Goal: Task Accomplishment & Management: Complete application form

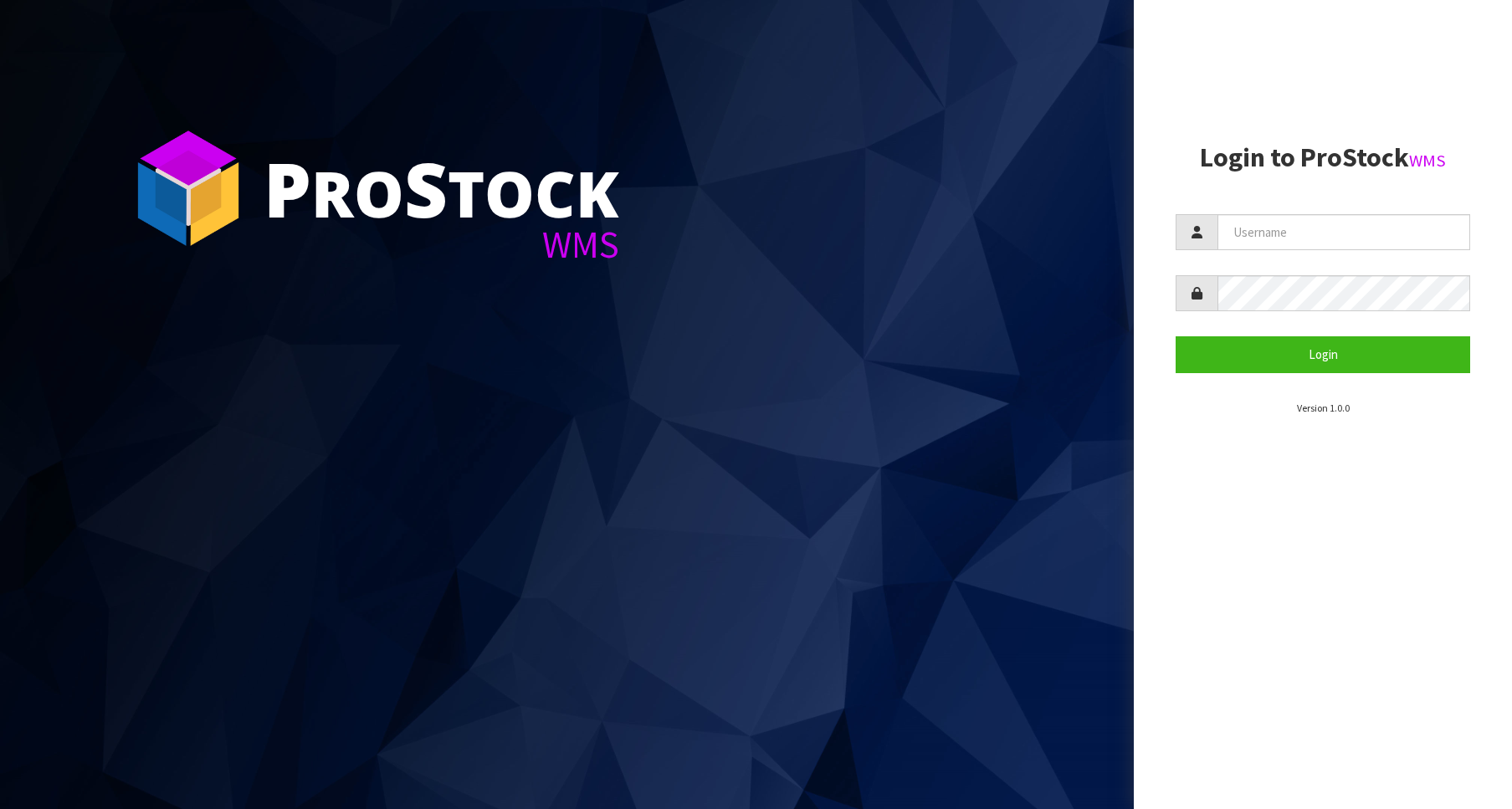
type input "Australianclutch"
click at [1323, 347] on button "Login" at bounding box center [1322, 354] width 294 height 36
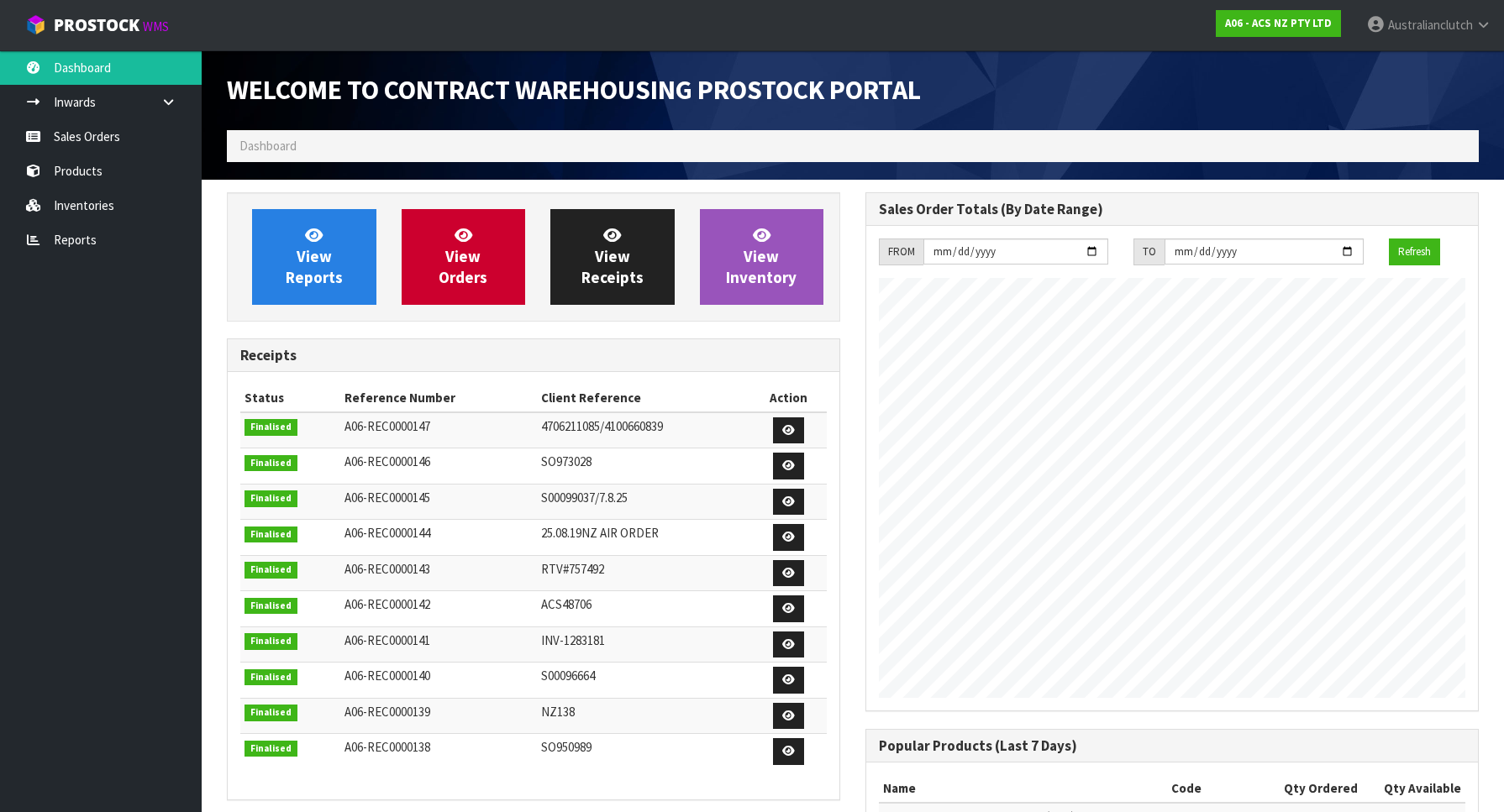
scroll to position [933, 638]
click at [182, 136] on link "Sales Orders" at bounding box center [101, 136] width 201 height 34
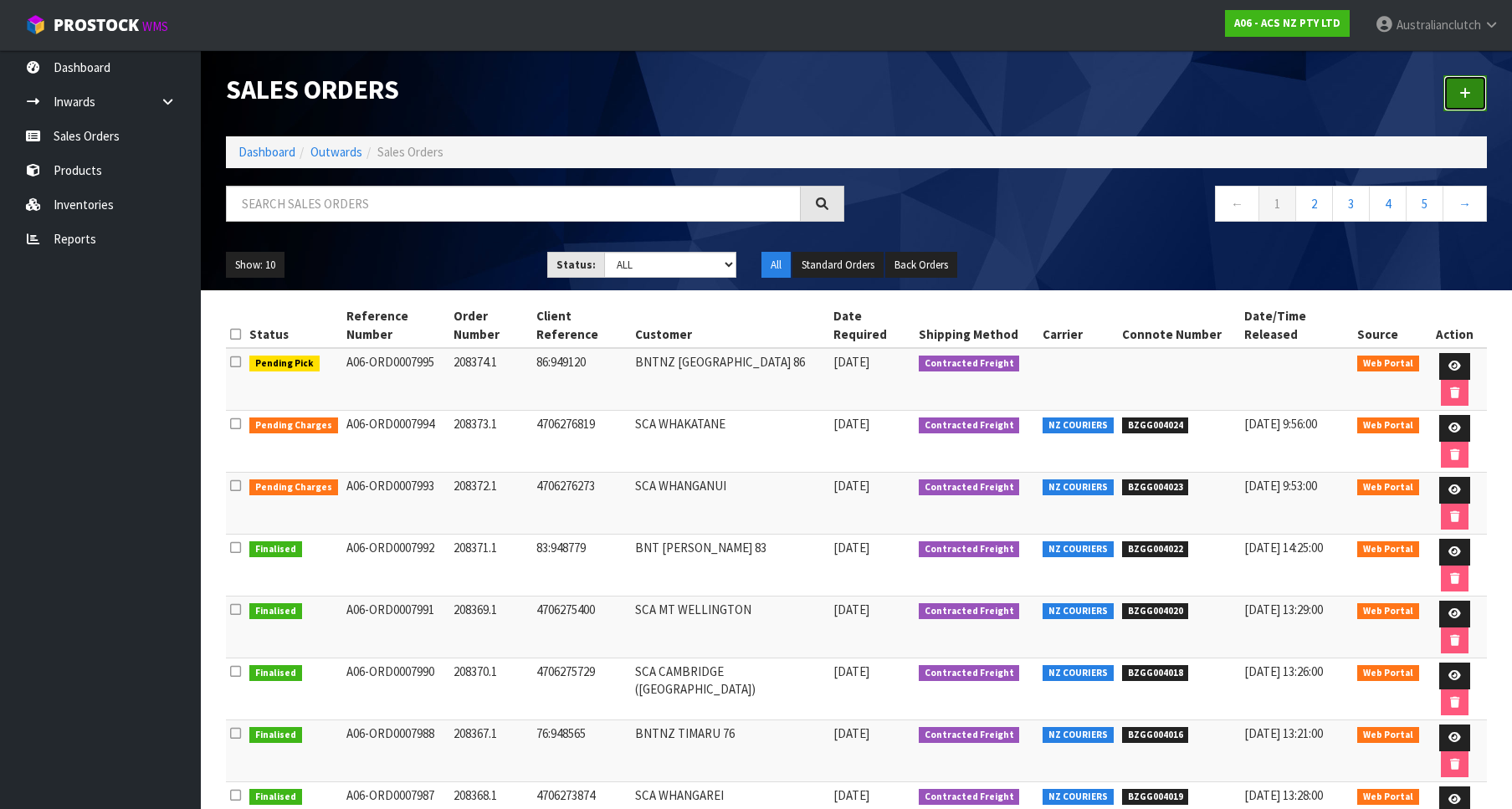
click at [1453, 86] on link at bounding box center [1465, 93] width 43 height 36
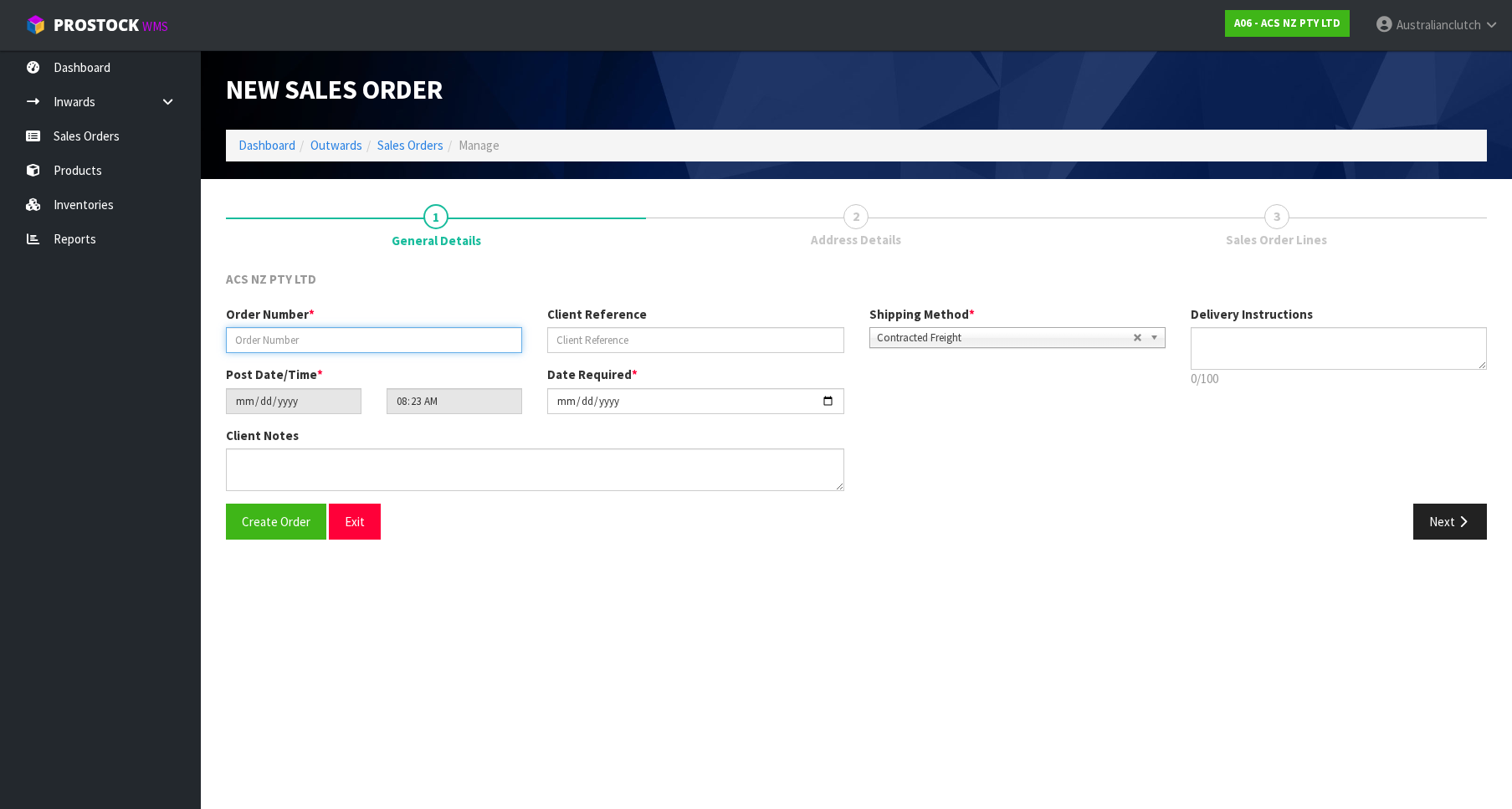
click at [343, 337] on input "text" at bounding box center [374, 340] width 296 height 26
paste input "208375.1"
type input "208375.1"
click at [627, 354] on div "Order Number * 208375.1 Client Reference Shipping Method * Pickup Contracted Fr…" at bounding box center [695, 335] width 964 height 61
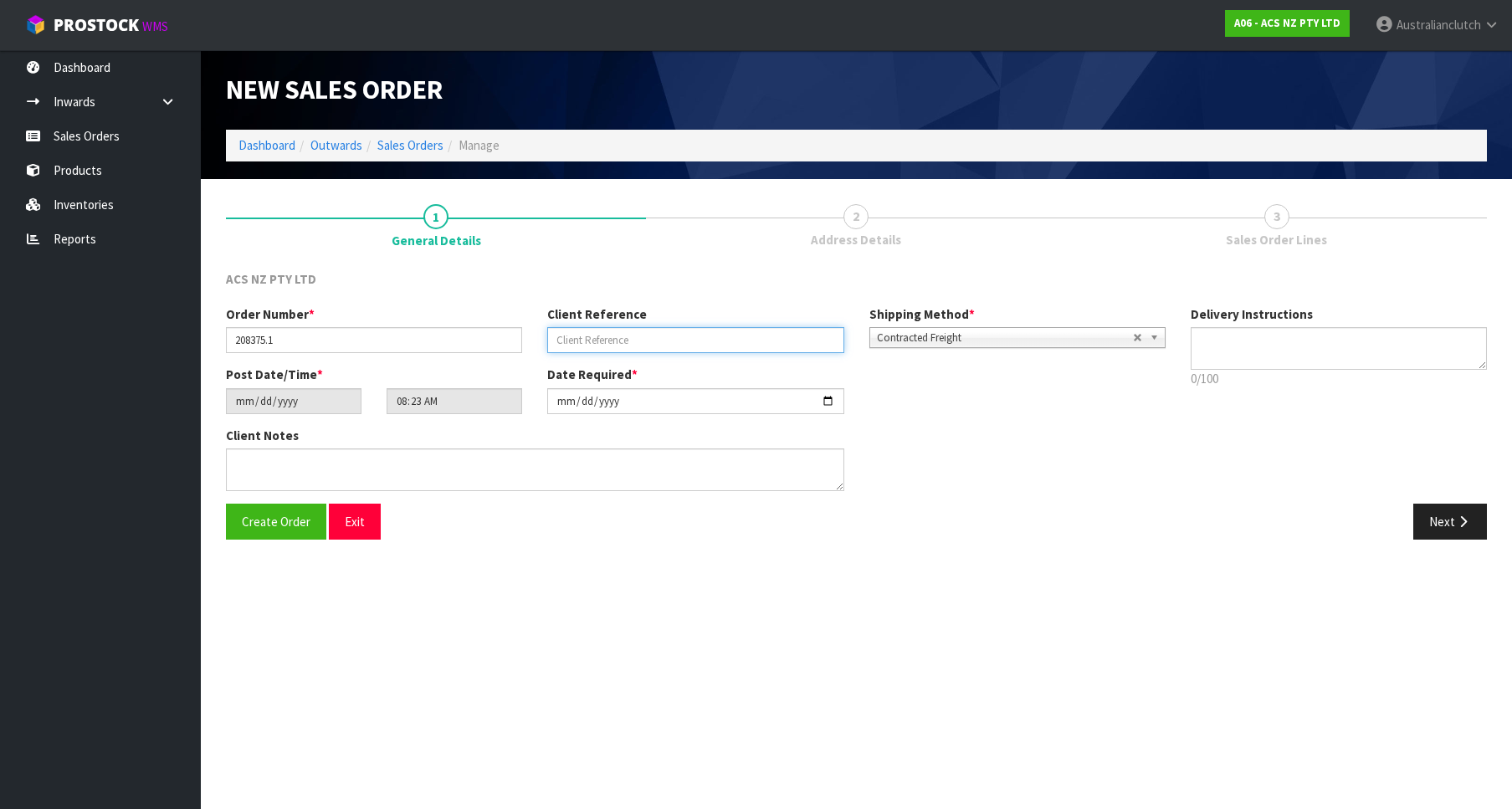
drag, startPoint x: 625, startPoint y: 344, endPoint x: 668, endPoint y: 344, distance: 43.0
click at [625, 343] on input "text" at bounding box center [694, 340] width 296 height 26
paste input "32:949183"
type input "32:949183"
click at [1313, 372] on p "0/100" at bounding box center [1338, 379] width 296 height 18
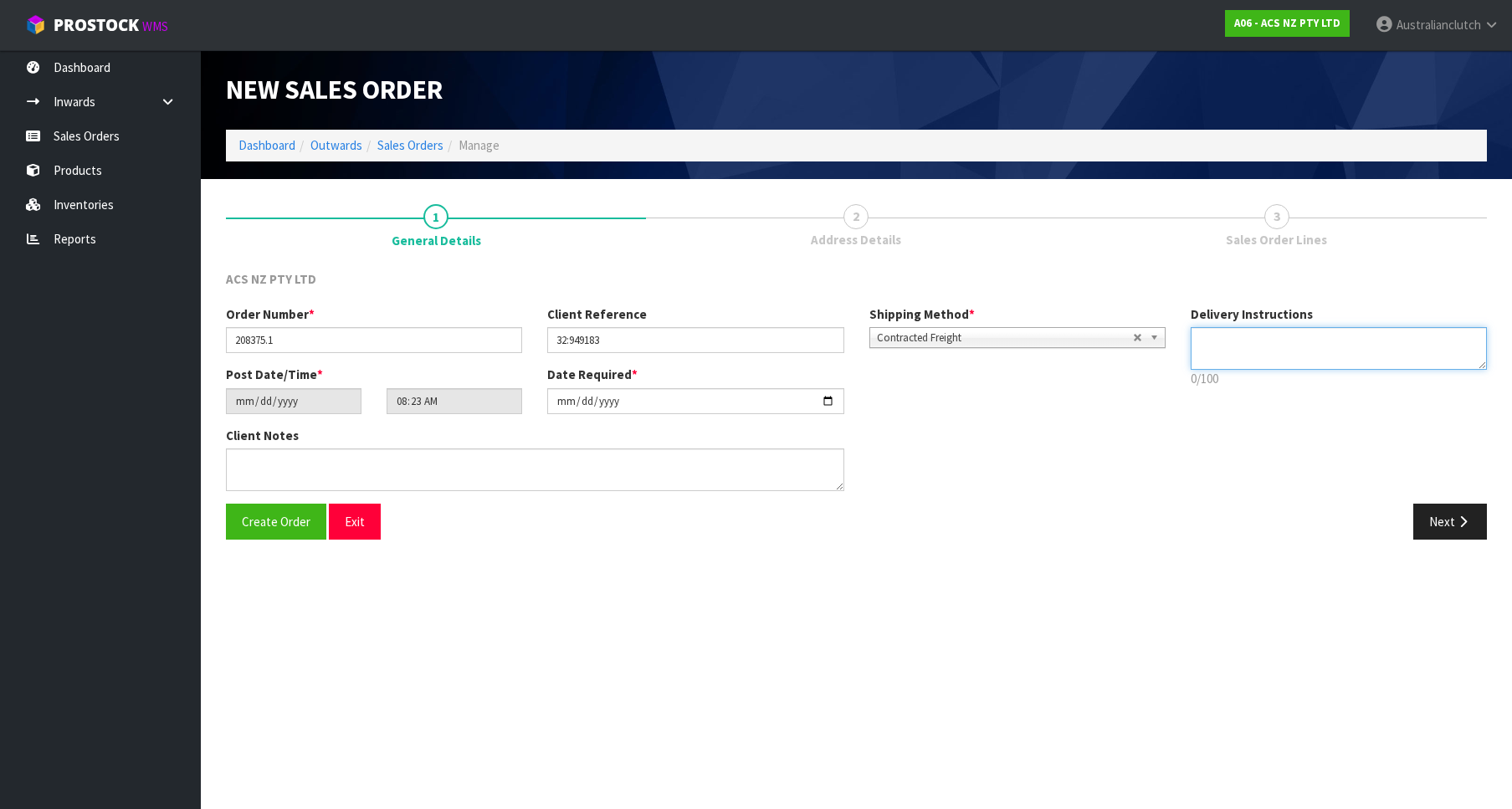
click at [1312, 357] on textarea at bounding box center [1338, 348] width 296 height 43
type textarea "PLEASE SEND VIA NZC"
click at [1440, 514] on button "Next" at bounding box center [1450, 521] width 74 height 36
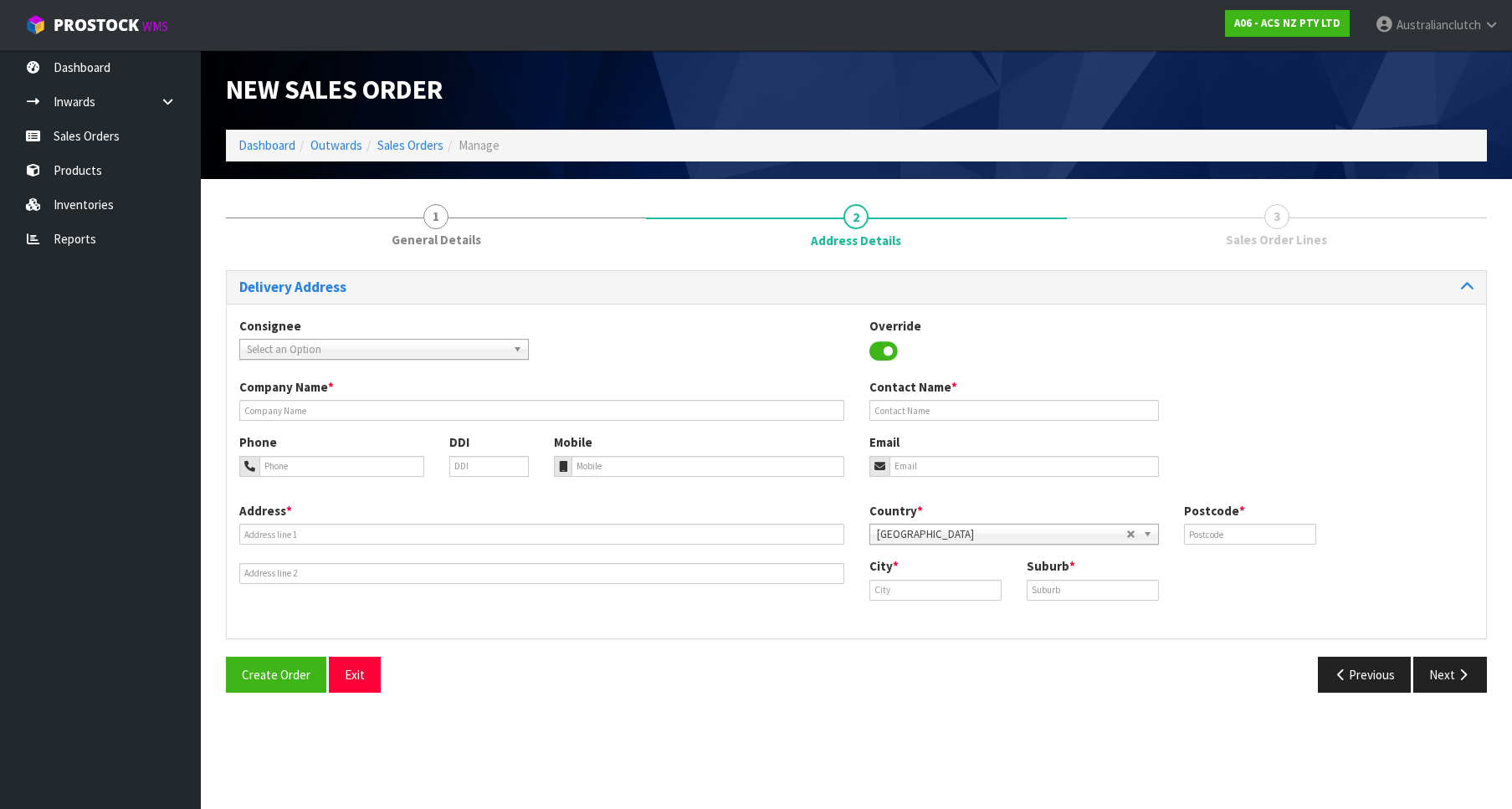
click at [317, 356] on div "Consignee 000001.BAY MECHANICS - BAY MECHANICS 000001A - BRAKE & TRANSMISSION N…" at bounding box center [856, 347] width 1259 height 61
click at [317, 356] on span "Select an Option" at bounding box center [376, 349] width 259 height 20
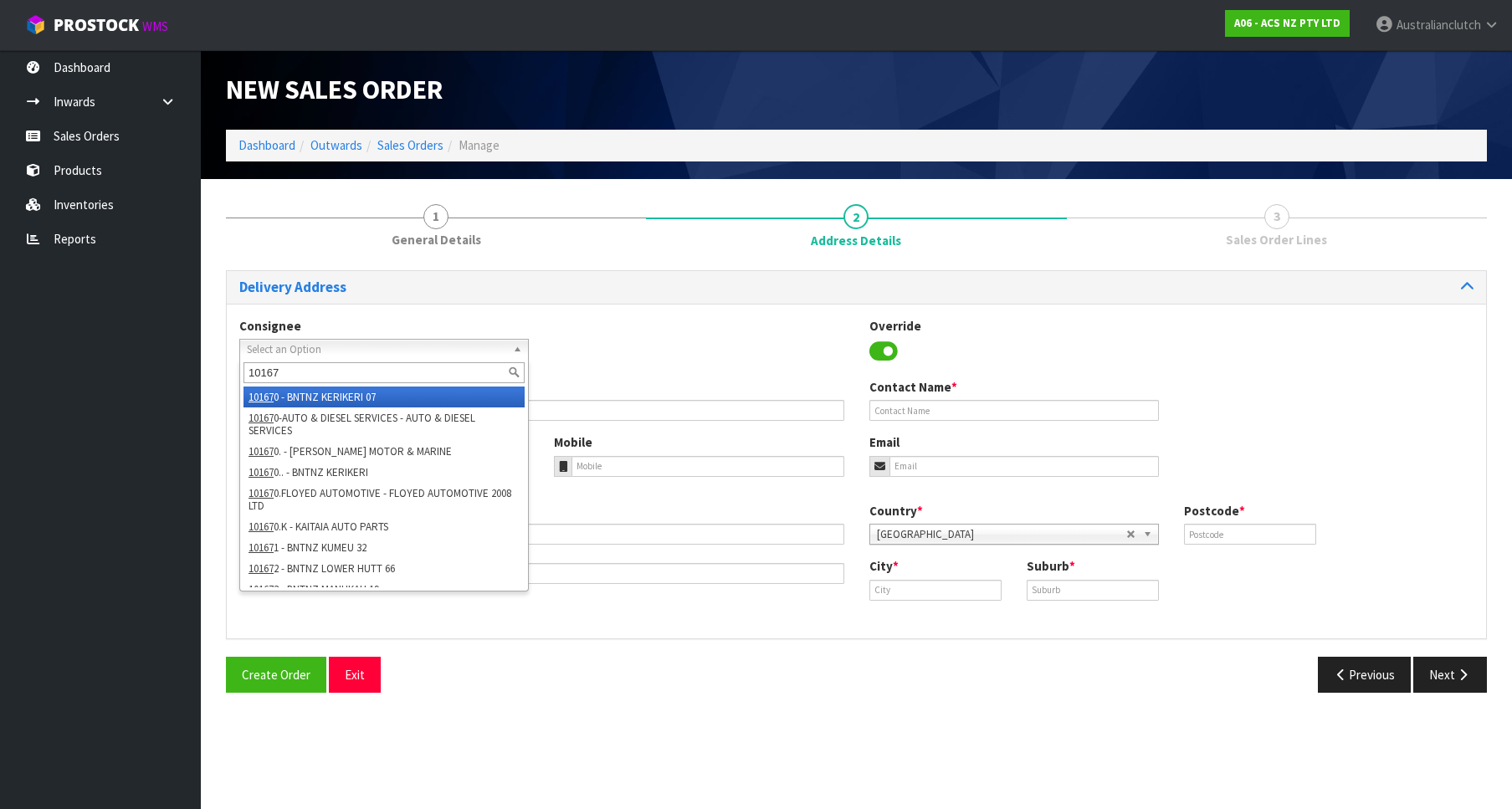
type input "101671"
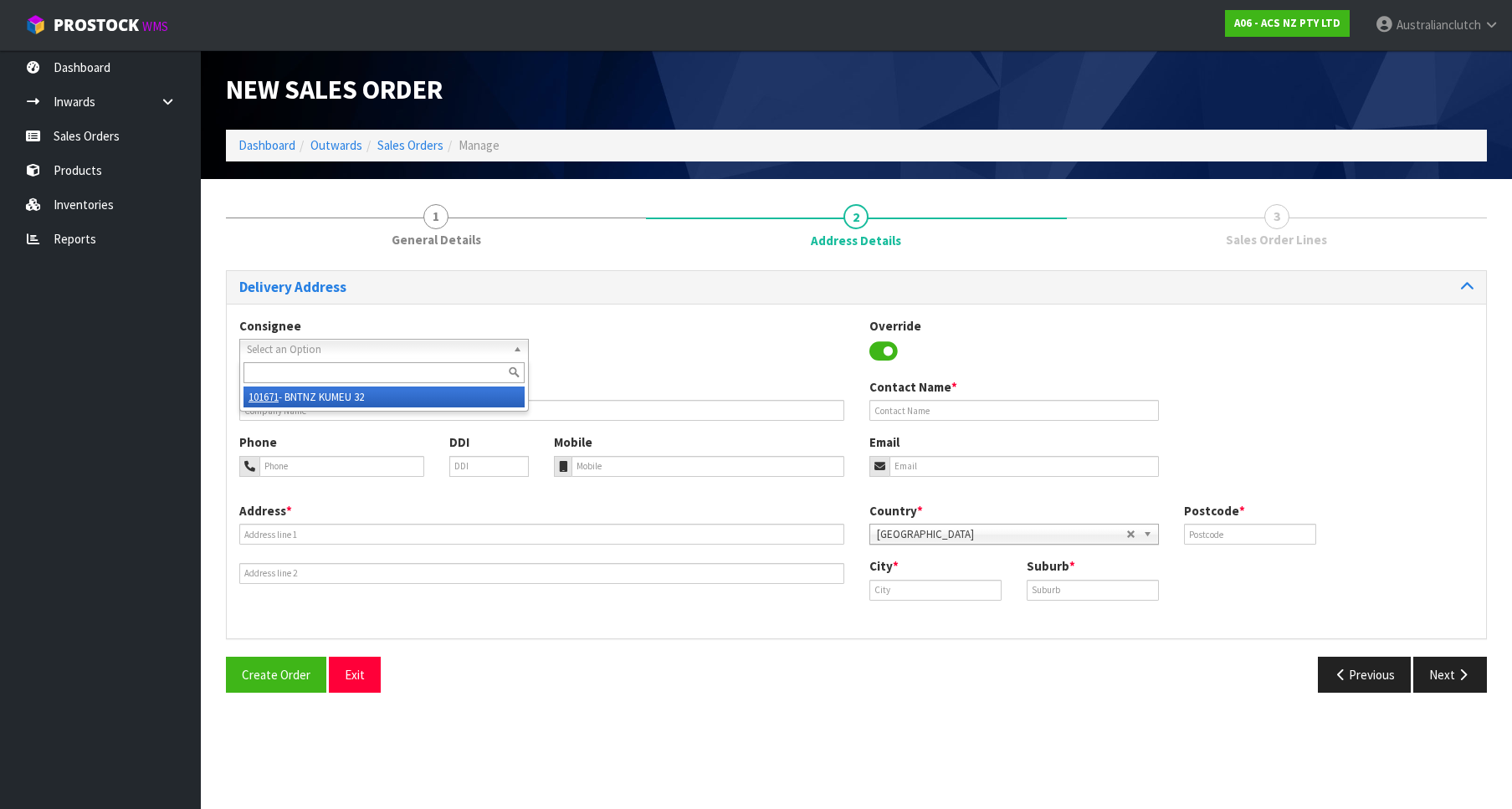
type input "BNTNZ KUMEU 32"
type input "[STREET_ADDRESS]"
type input "0810"
type input "KUMEU"
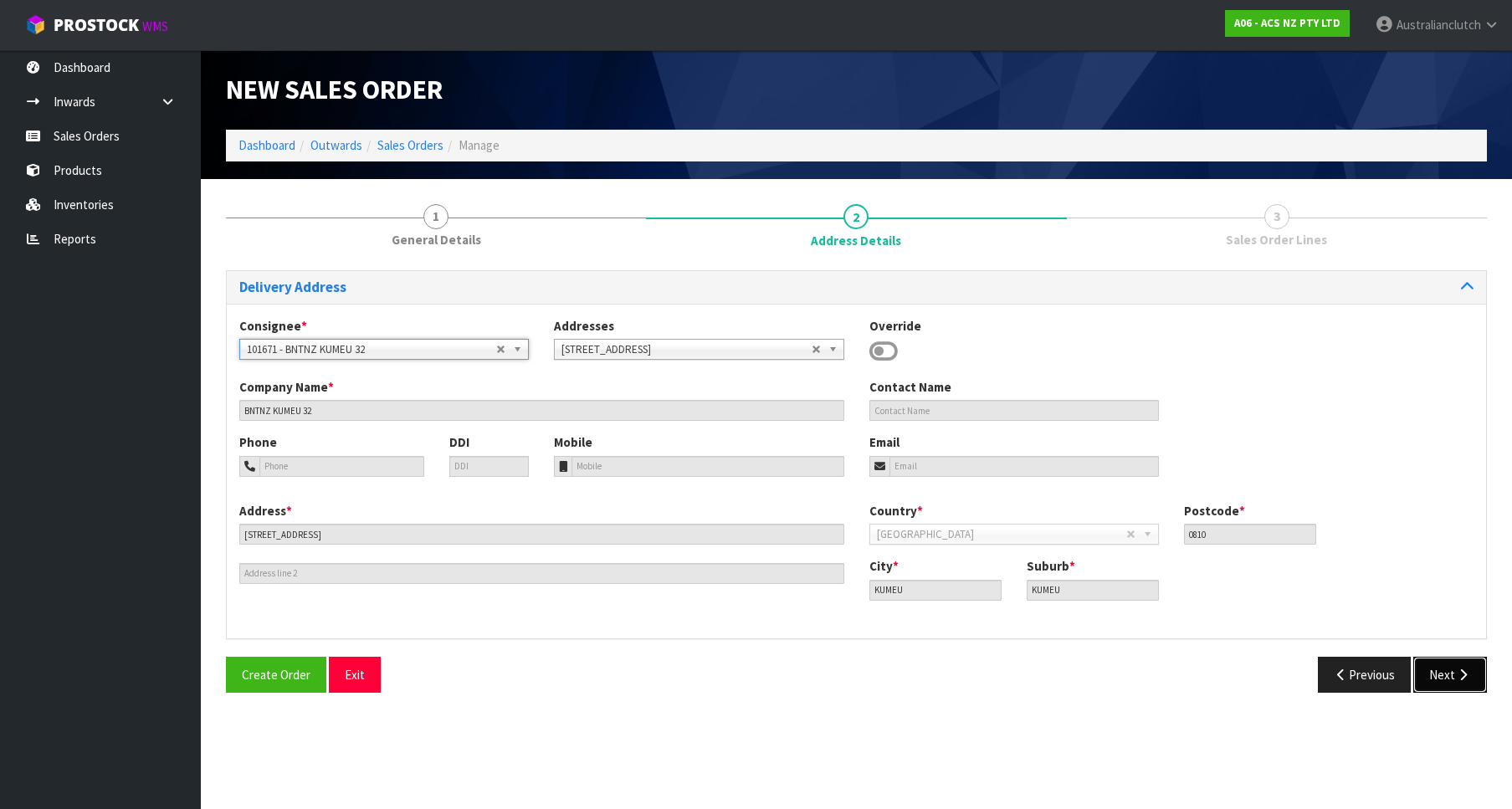
click at [1472, 663] on button "Next" at bounding box center [1450, 674] width 74 height 36
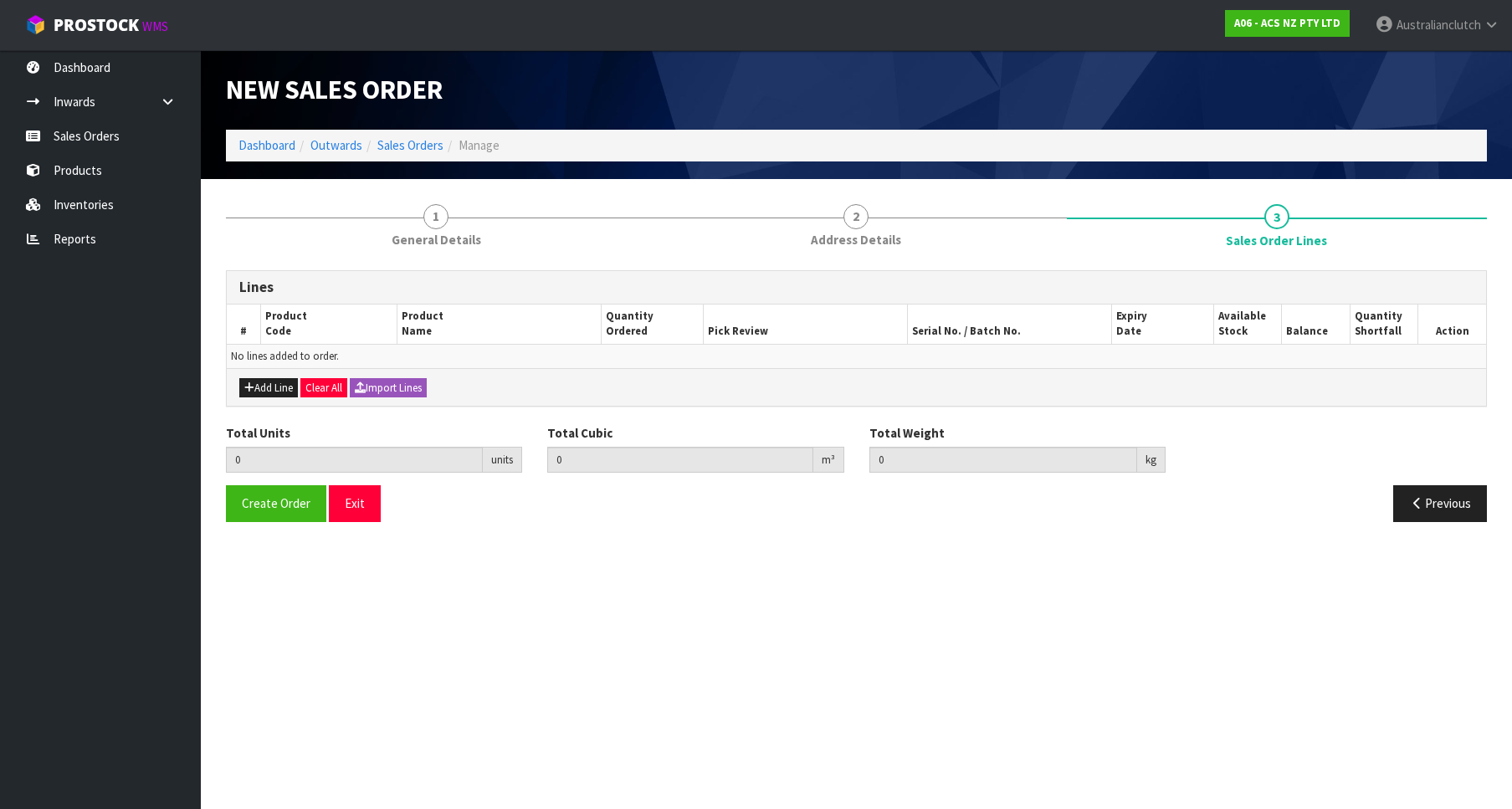
click at [255, 403] on div "Add Line Clear All Import Lines" at bounding box center [856, 387] width 1259 height 38
click at [261, 402] on div "Add Line Clear All Import Lines" at bounding box center [856, 387] width 1259 height 38
click at [272, 400] on div "Add Line Clear All Import Lines" at bounding box center [856, 387] width 1259 height 38
click at [278, 392] on button "Add Line" at bounding box center [268, 388] width 59 height 20
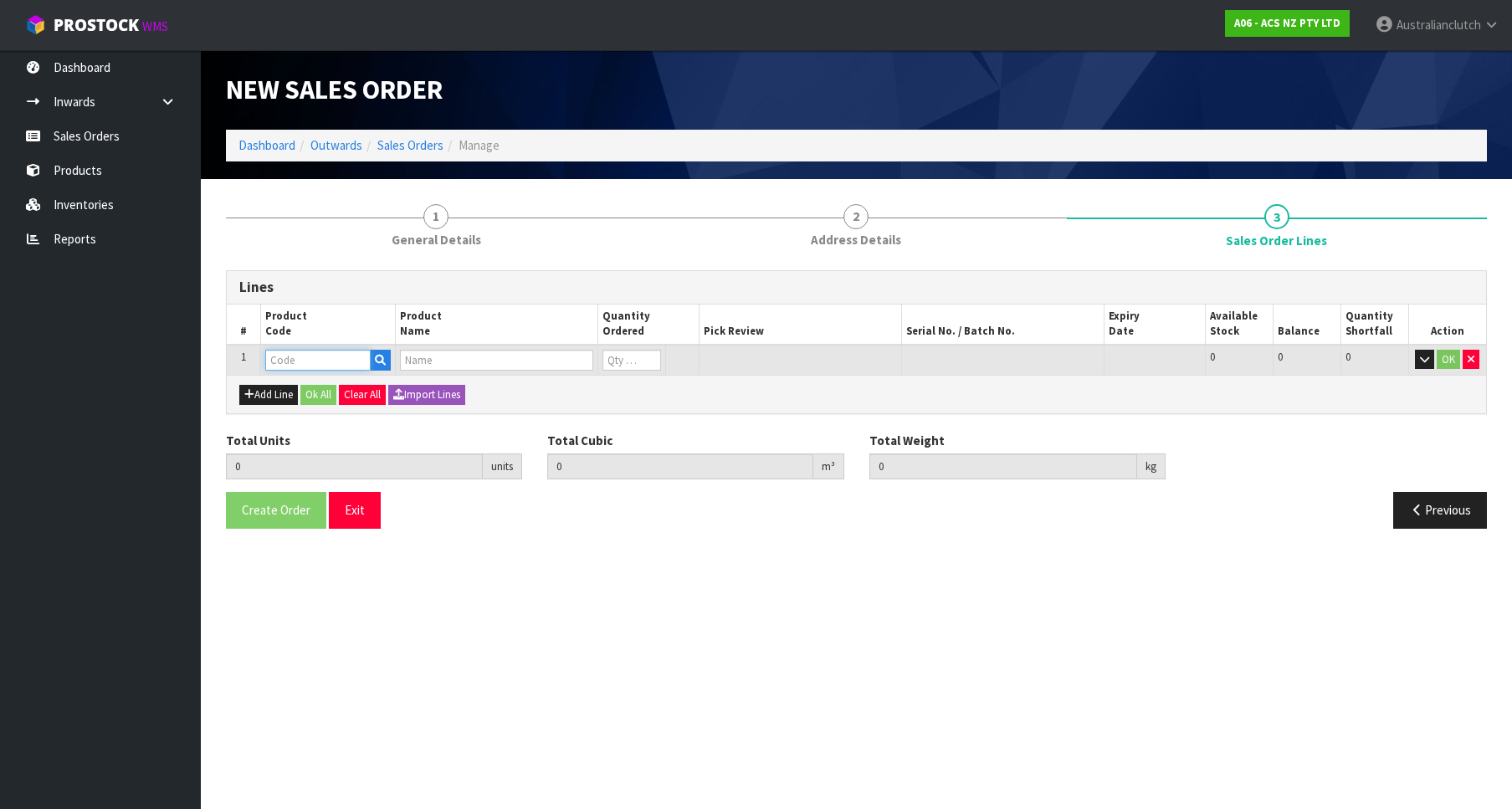
click at [294, 356] on input "text" at bounding box center [318, 361] width 105 height 21
paste input "KIZ28008-1A"
type input "KIZ28008-1A"
type input "0.000000"
type input "0.000"
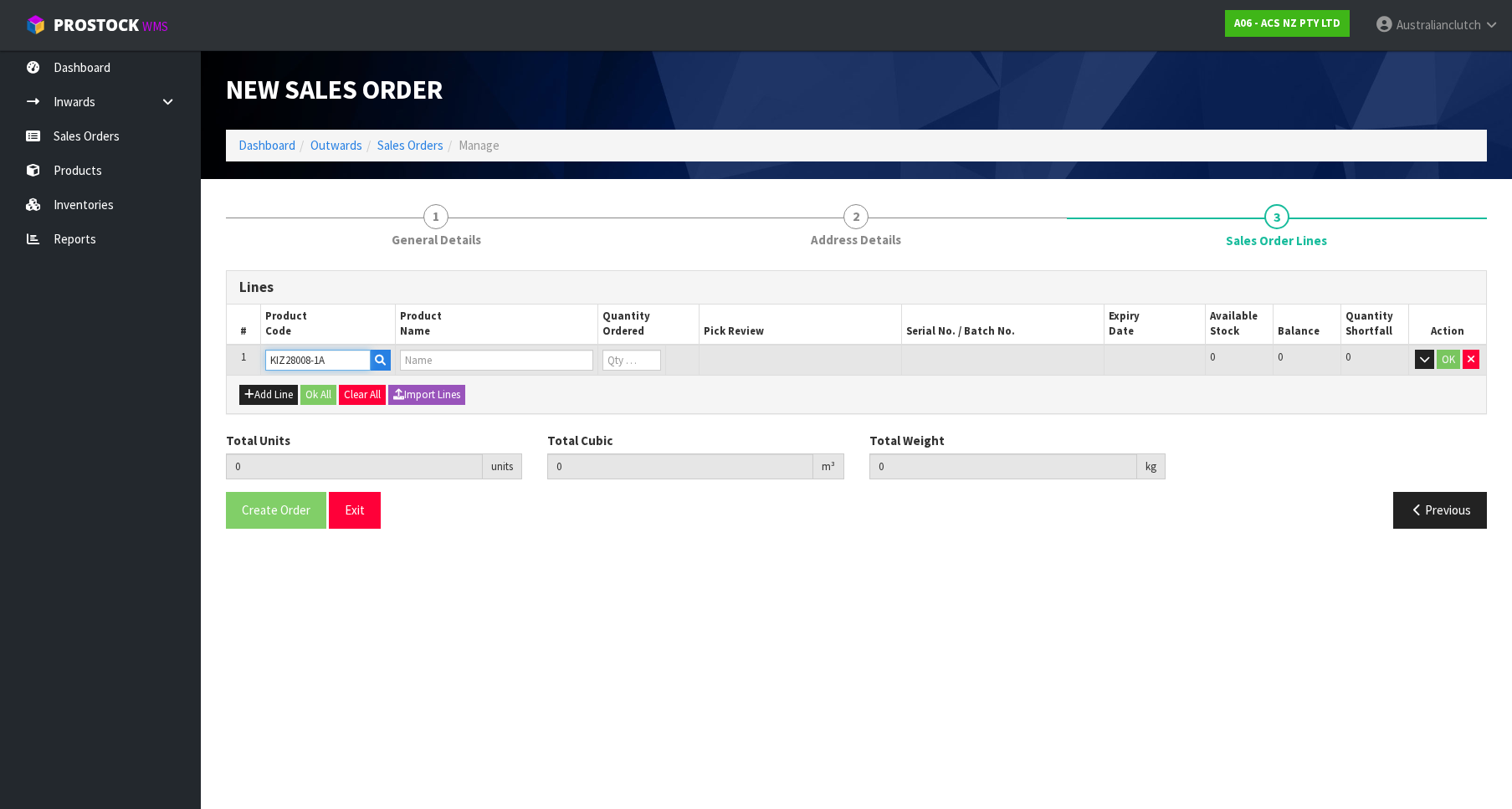
type input "KIT HD ISUZU D-MAX 3.0L 5SPD"
type input "0"
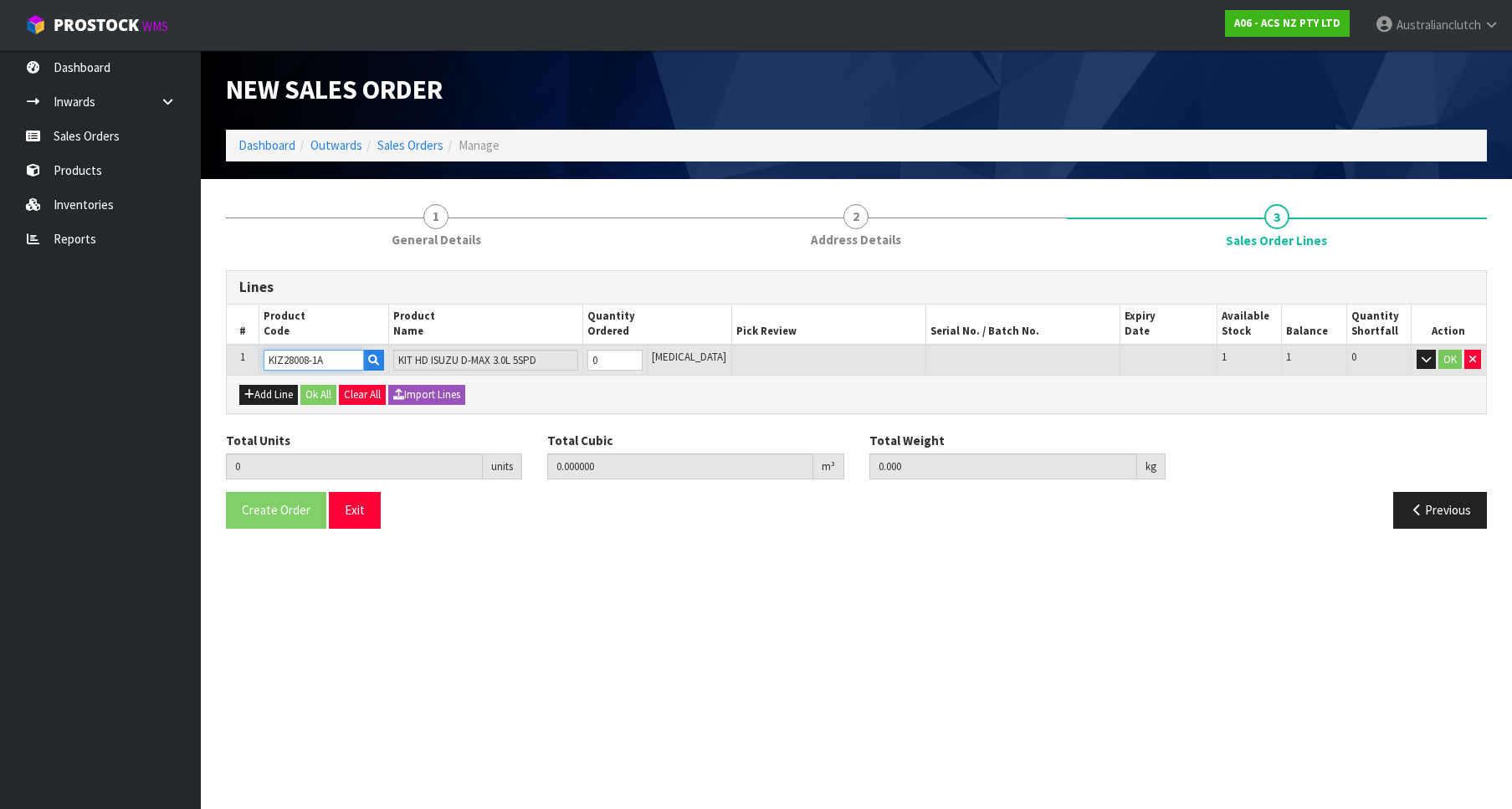
type input "1"
type input "0.015444"
type input "11.95"
type input "1"
click at [643, 356] on input "1" at bounding box center [614, 361] width 55 height 21
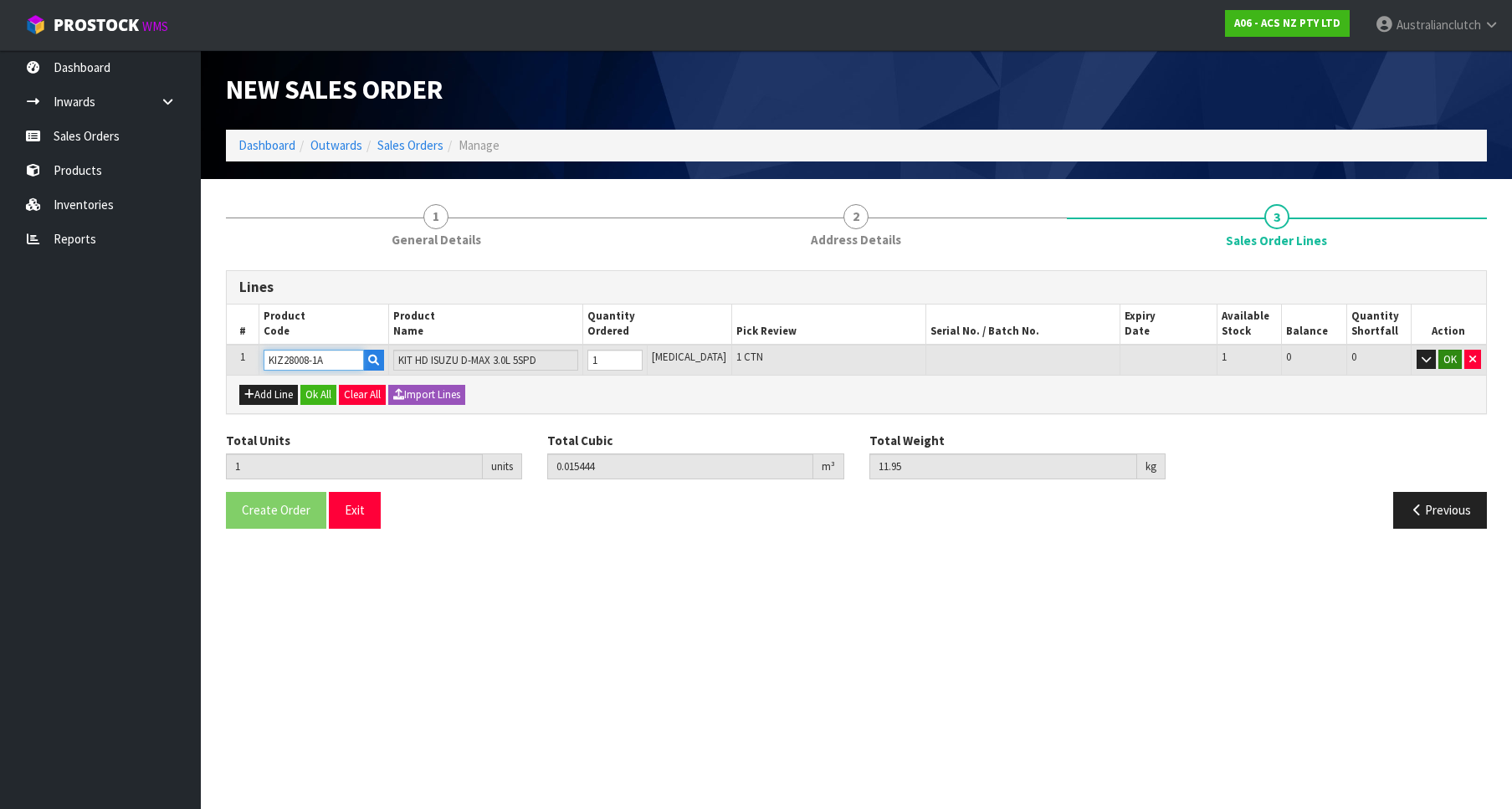
type input "KIZ28008-1A"
click at [1443, 356] on button "OK" at bounding box center [1450, 360] width 24 height 20
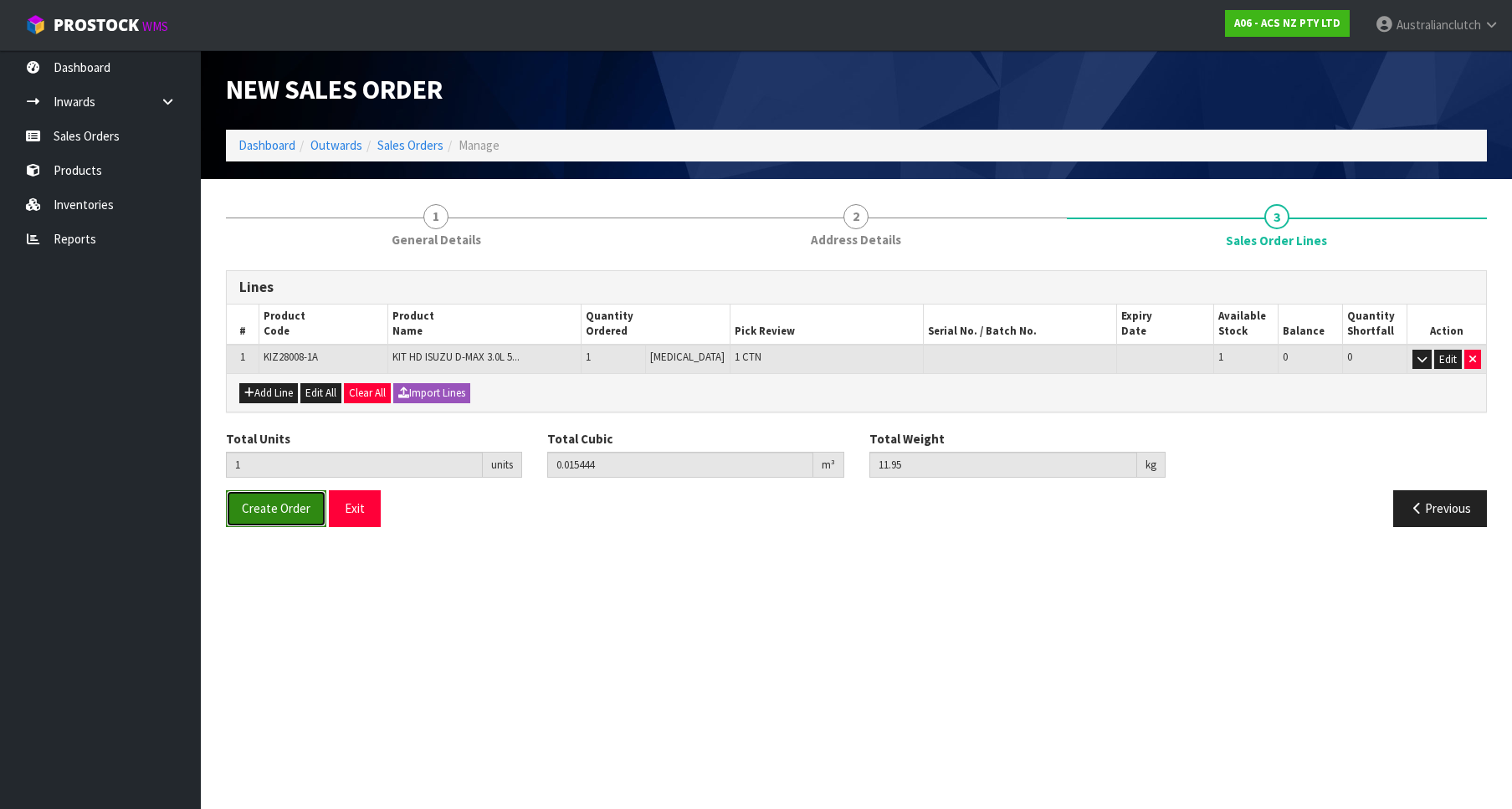
click at [294, 496] on button "Create Order" at bounding box center [276, 508] width 100 height 36
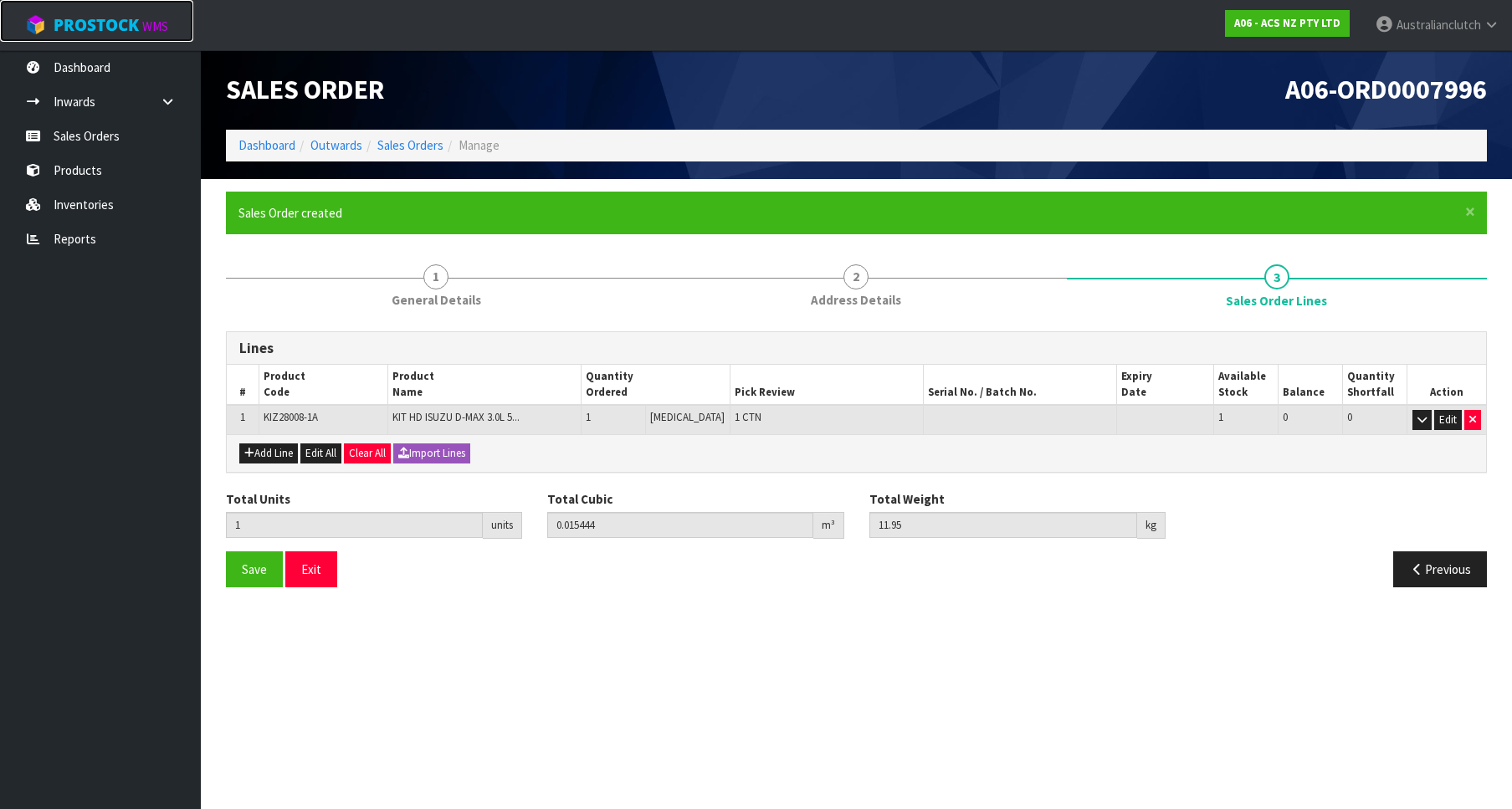
click at [96, 25] on span "ProStock" at bounding box center [96, 25] width 85 height 22
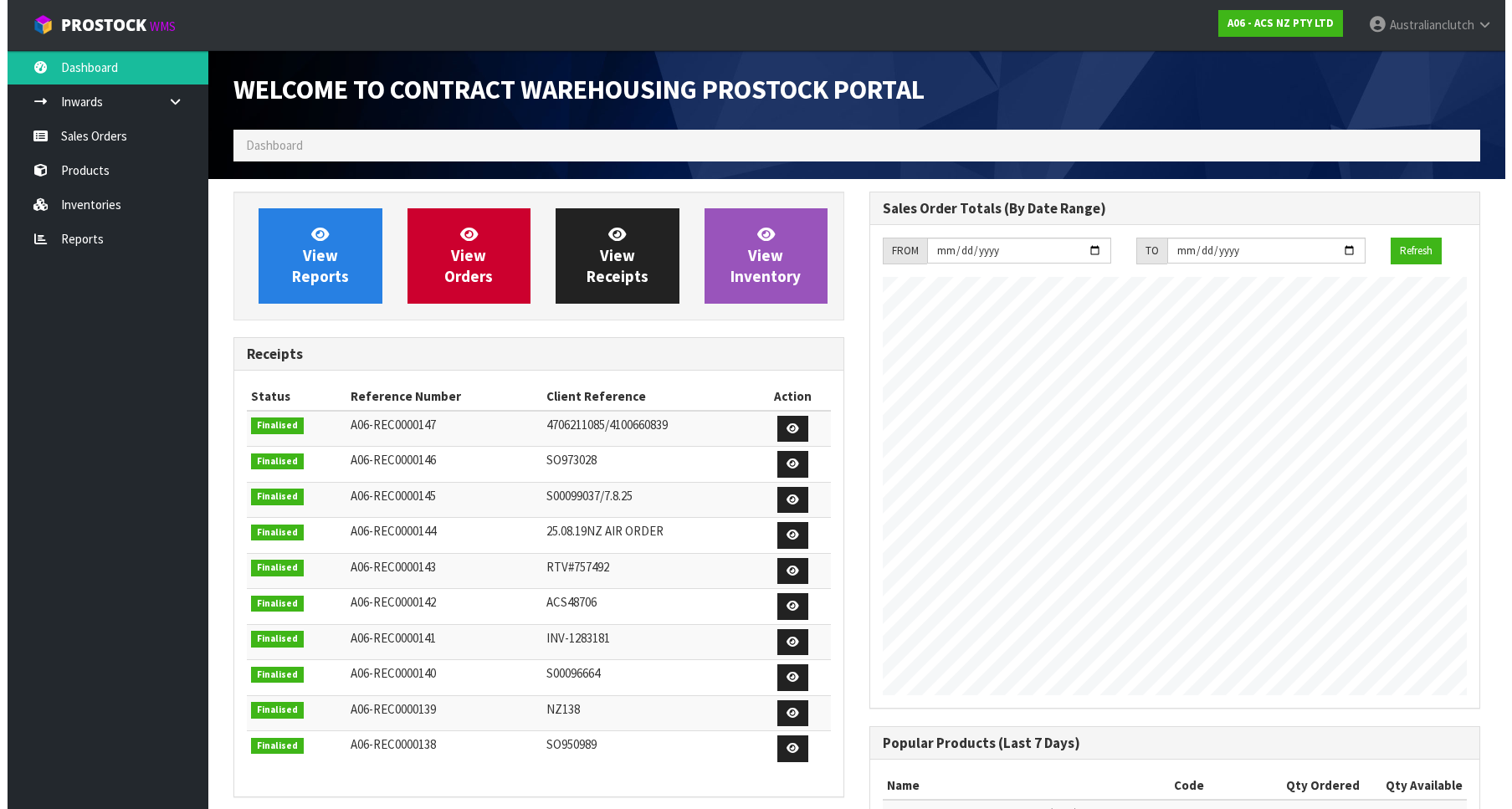
scroll to position [929, 636]
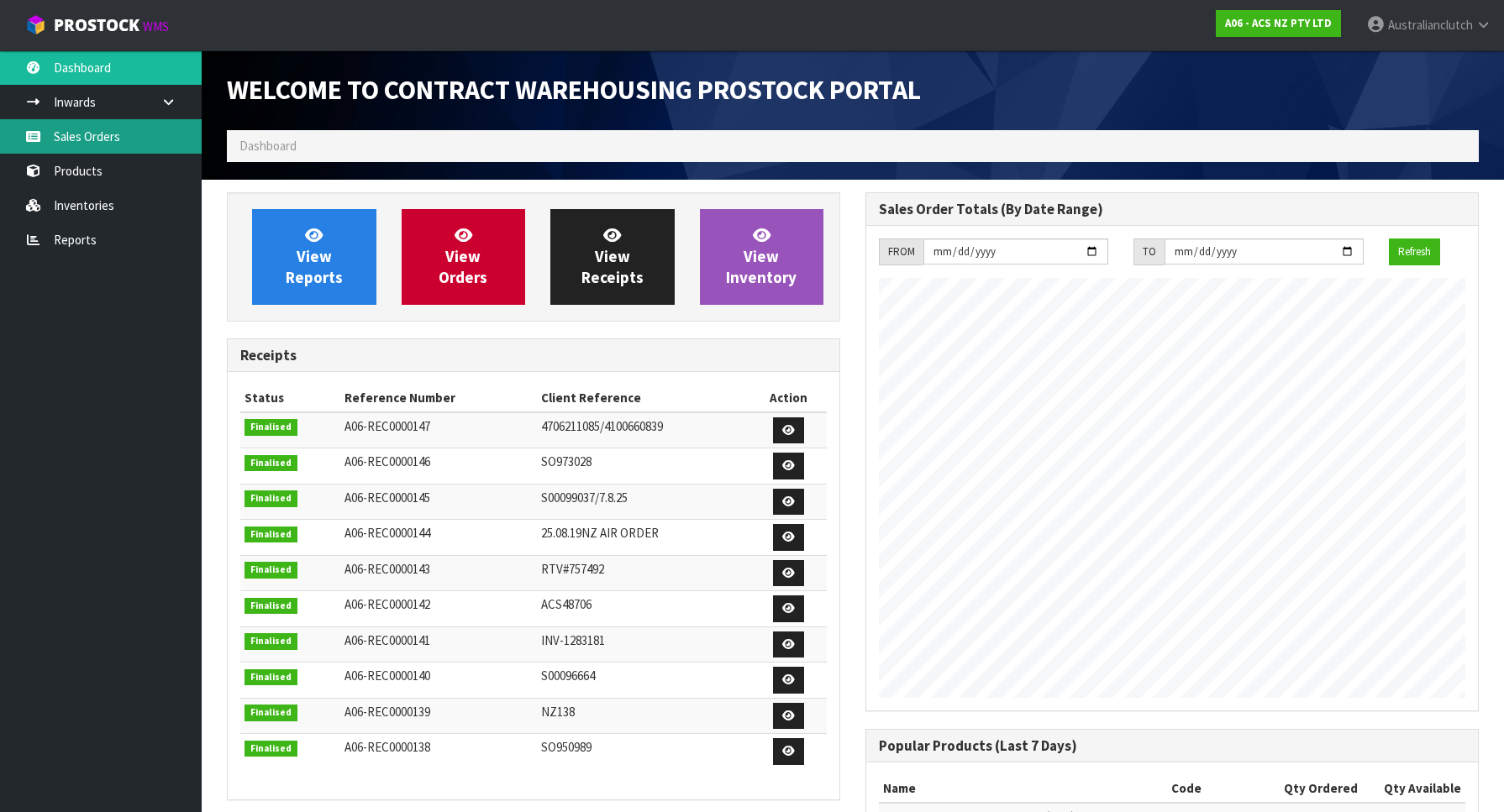
click at [130, 124] on link "Sales Orders" at bounding box center [101, 136] width 201 height 34
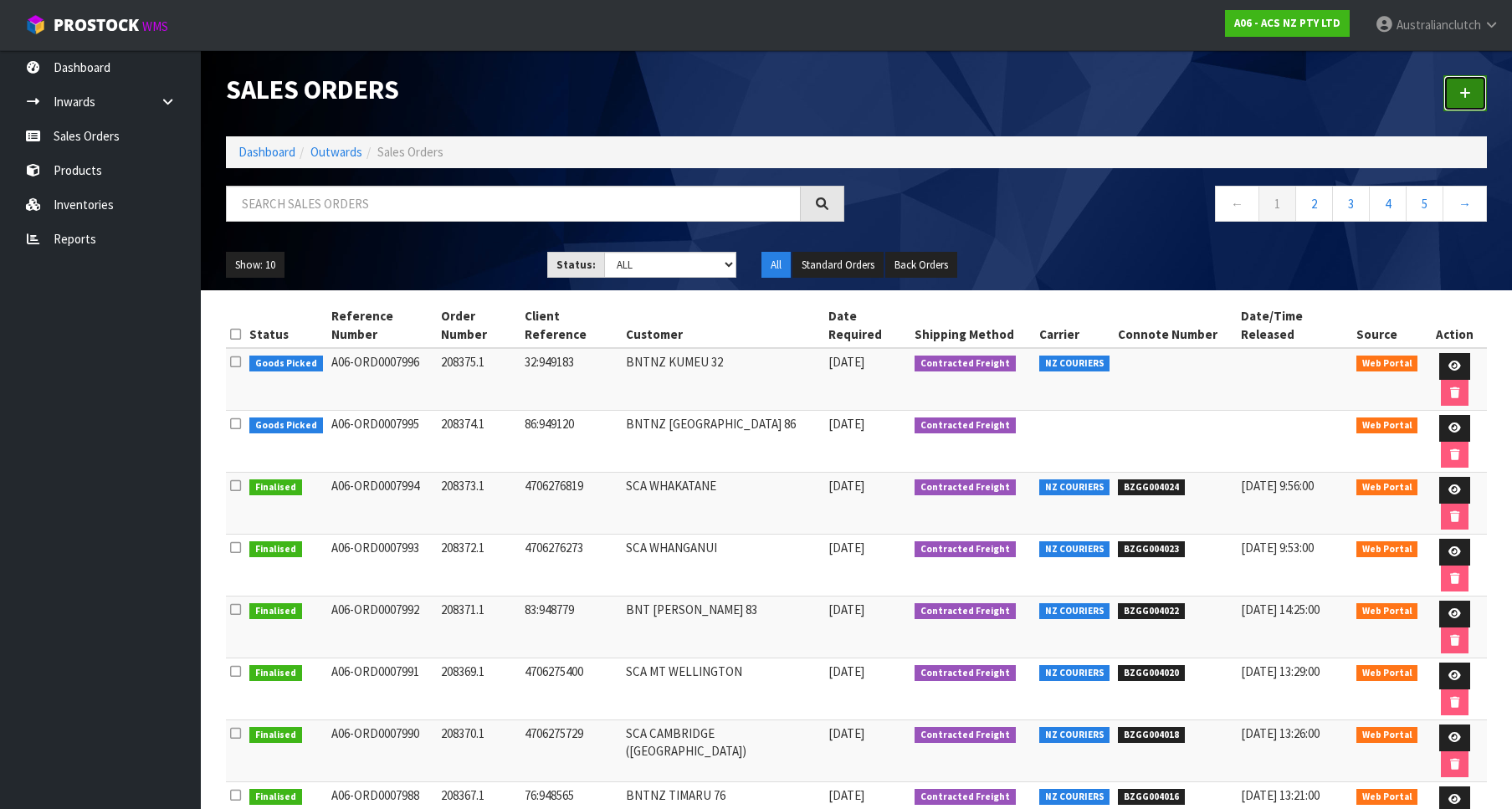
click at [1449, 94] on link at bounding box center [1465, 93] width 43 height 36
